Goal: Find specific page/section: Find specific page/section

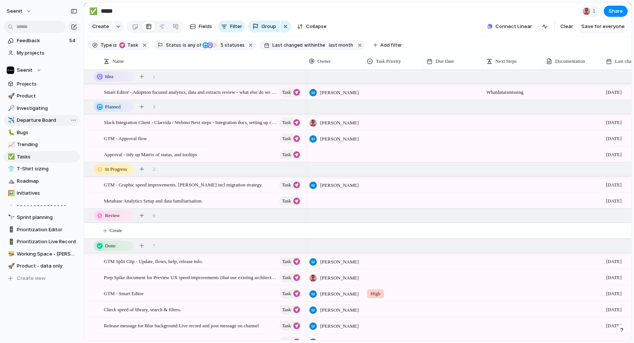
click at [30, 119] on span "Departure Board" at bounding box center [47, 120] width 61 height 7
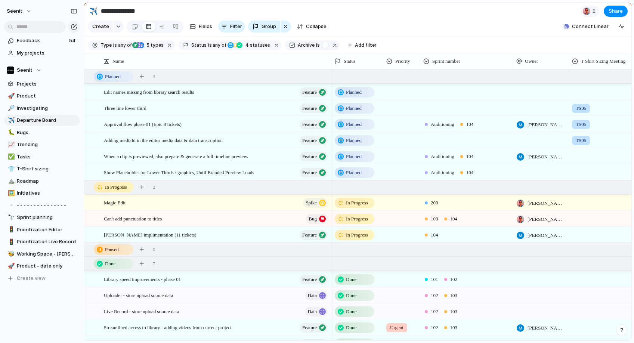
drag, startPoint x: 322, startPoint y: 62, endPoint x: 330, endPoint y: 63, distance: 8.3
click at [330, 63] on div at bounding box center [331, 61] width 4 height 16
click at [27, 156] on span "Tasks" at bounding box center [47, 156] width 61 height 7
type input "*****"
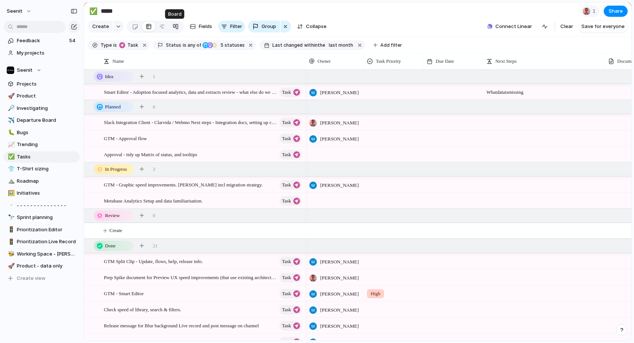
click at [173, 26] on div at bounding box center [176, 27] width 6 height 12
